Goal: Navigation & Orientation: Locate item on page

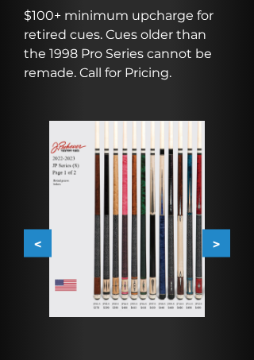
scroll to position [421, 0]
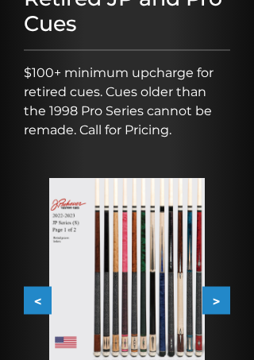
scroll to position [322, 0]
click at [212, 291] on button ">" at bounding box center [217, 300] width 28 height 28
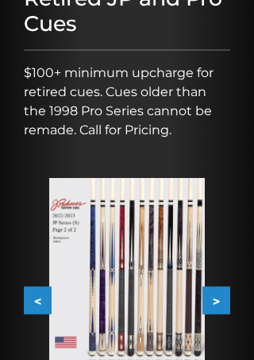
click at [99, 271] on img at bounding box center [127, 276] width 156 height 196
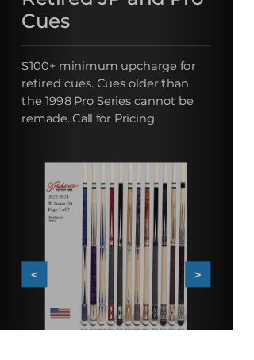
scroll to position [325, 0]
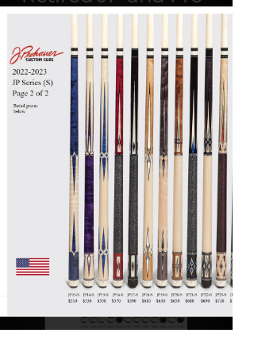
click at [13, 158] on link at bounding box center [63, 165] width 126 height 316
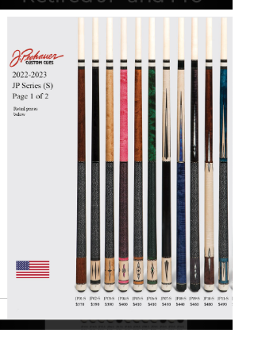
click at [11, 169] on link at bounding box center [63, 168] width 126 height 316
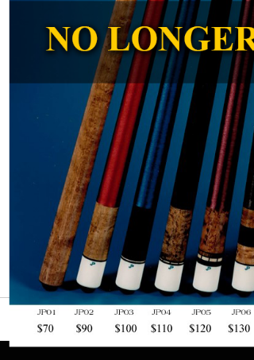
scroll to position [1439, 24]
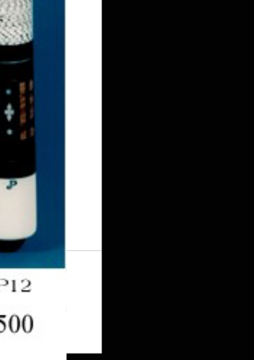
click at [95, 56] on link at bounding box center [158, 127] width 126 height 337
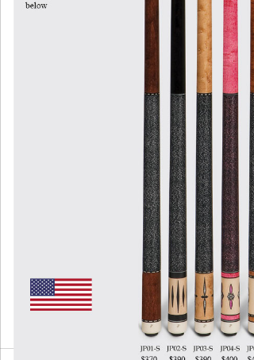
scroll to position [1449, 223]
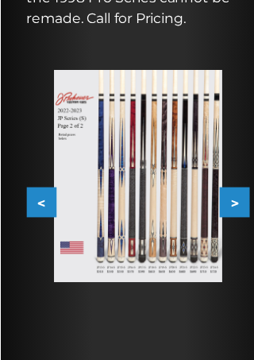
scroll to position [371, 0]
